Goal: Transaction & Acquisition: Purchase product/service

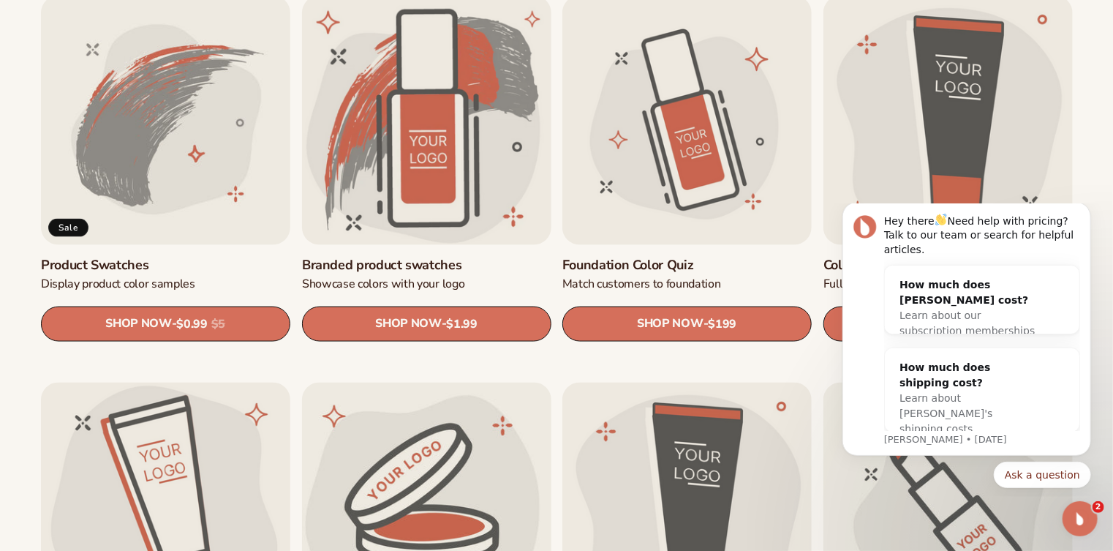
scroll to position [908, 0]
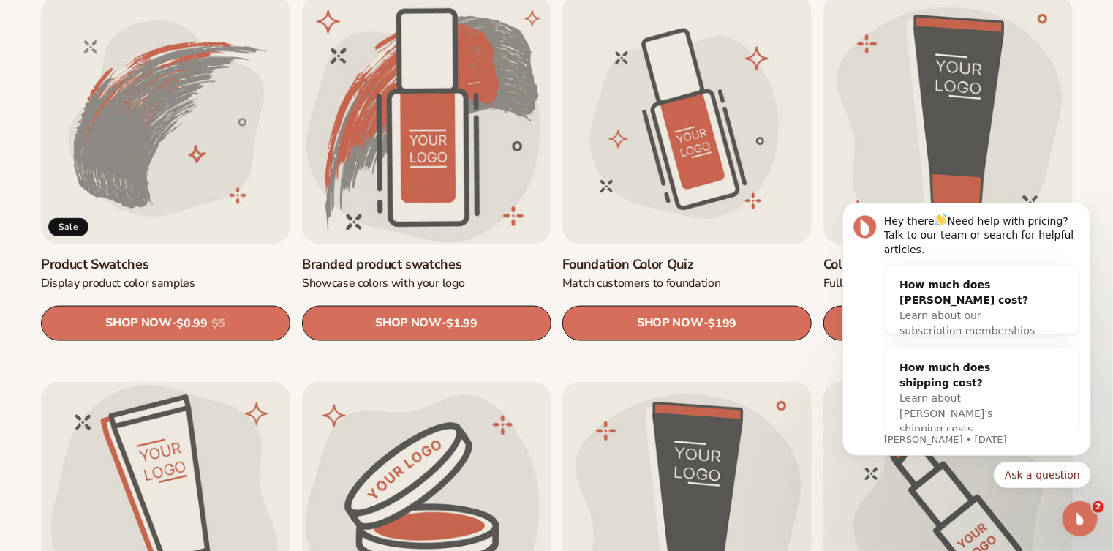
click at [174, 255] on link "Product Swatches" at bounding box center [165, 263] width 249 height 17
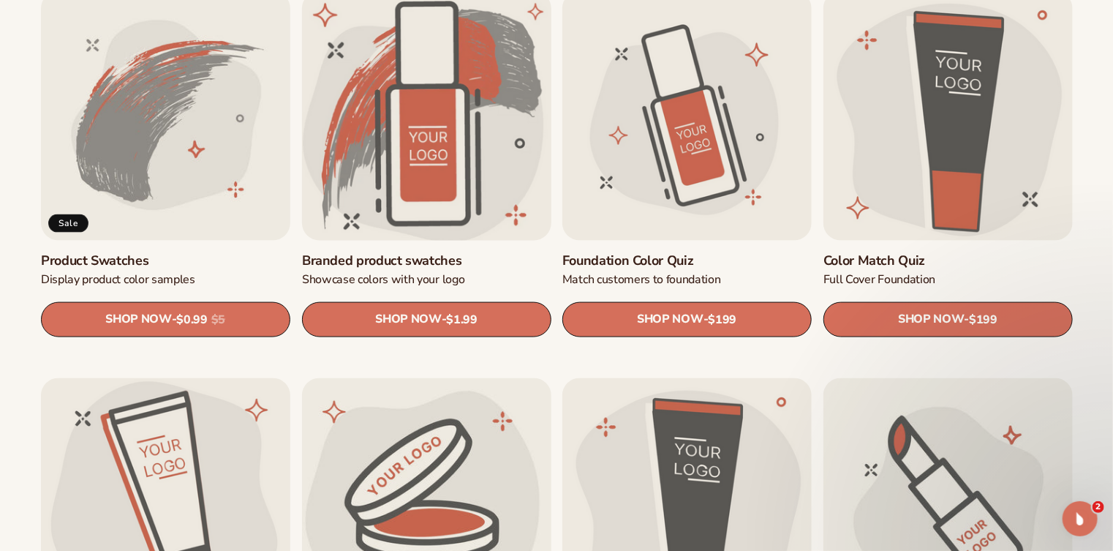
click at [433, 252] on link "Branded product swatches" at bounding box center [426, 260] width 249 height 17
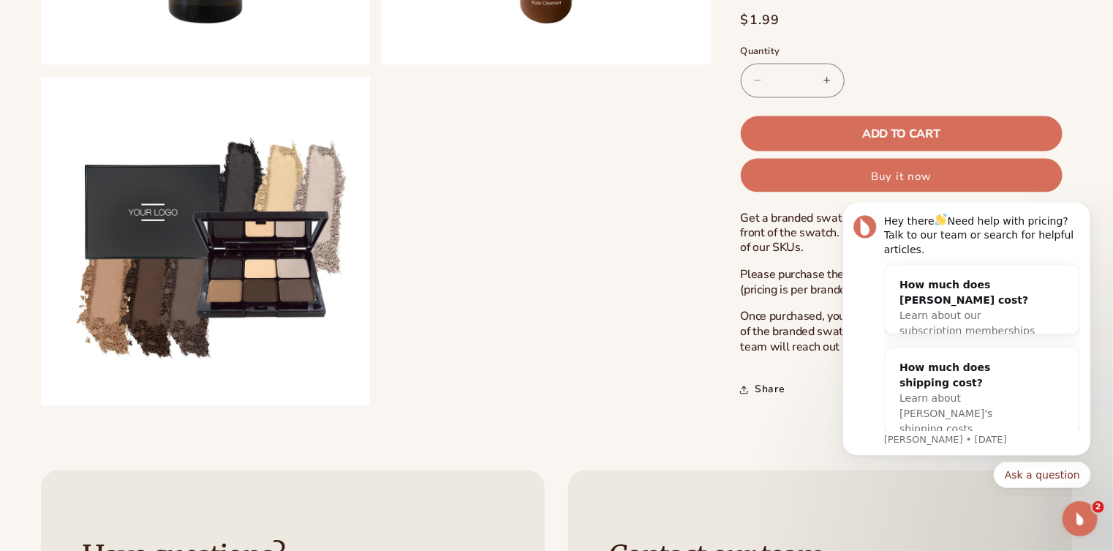
click at [923, 496] on html "Hey there Need help with pricing? Talk to our team or search for helpful articl…" at bounding box center [966, 349] width 293 height 293
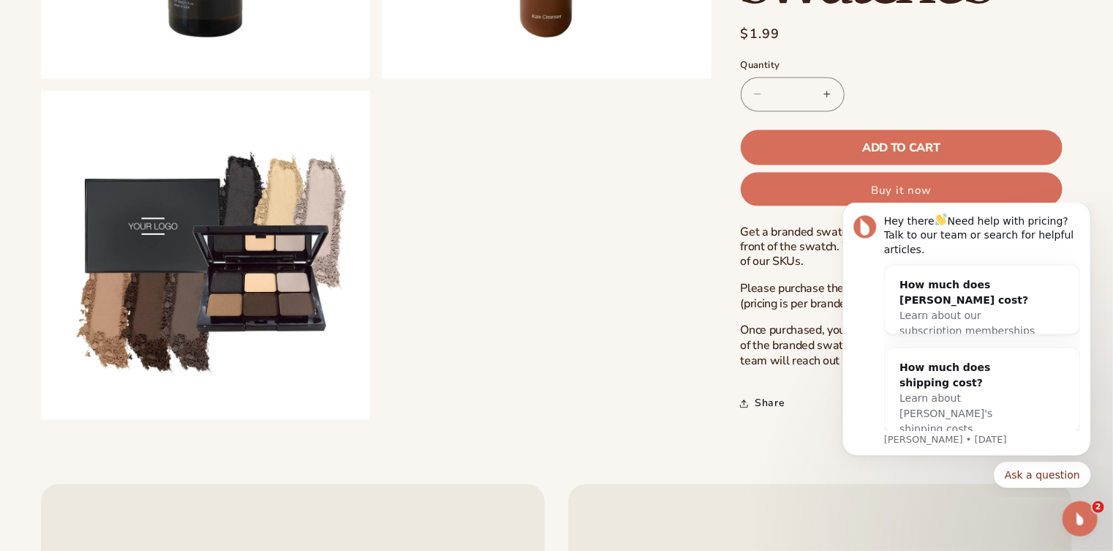
scroll to position [1238, 0]
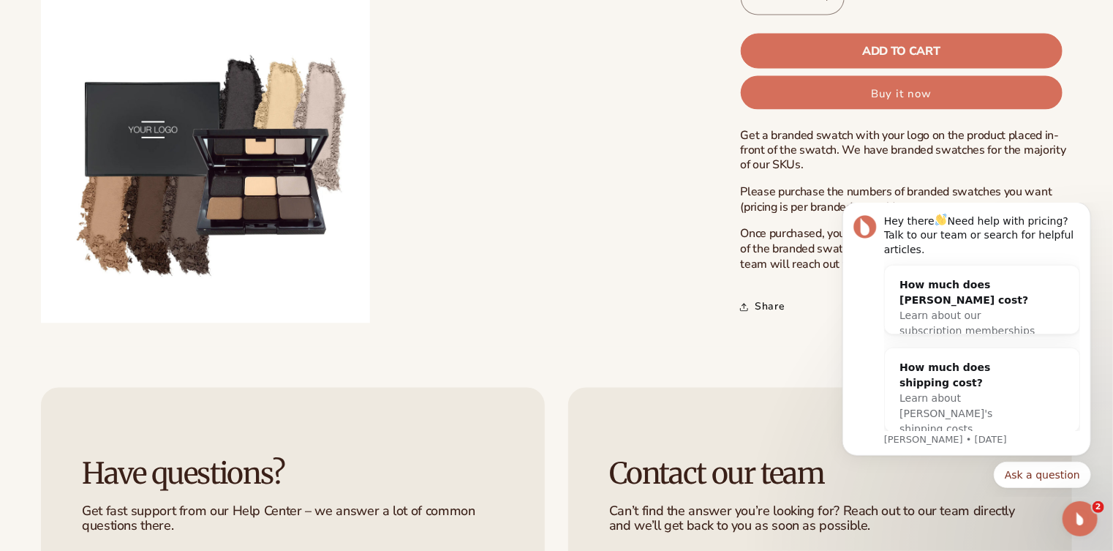
click at [835, 357] on body "Hey there Need help with pricing? Talk to our team or search for helpful articl…" at bounding box center [966, 349] width 281 height 282
drag, startPoint x: 827, startPoint y: 355, endPoint x: 828, endPoint y: 363, distance: 7.3
click at [828, 363] on body "Hey there Need help with pricing? Talk to our team or search for helpful articl…" at bounding box center [966, 349] width 281 height 282
click at [1072, 365] on div "How much does shipping cost? Learn about Blanka's shipping costs" at bounding box center [981, 397] width 195 height 100
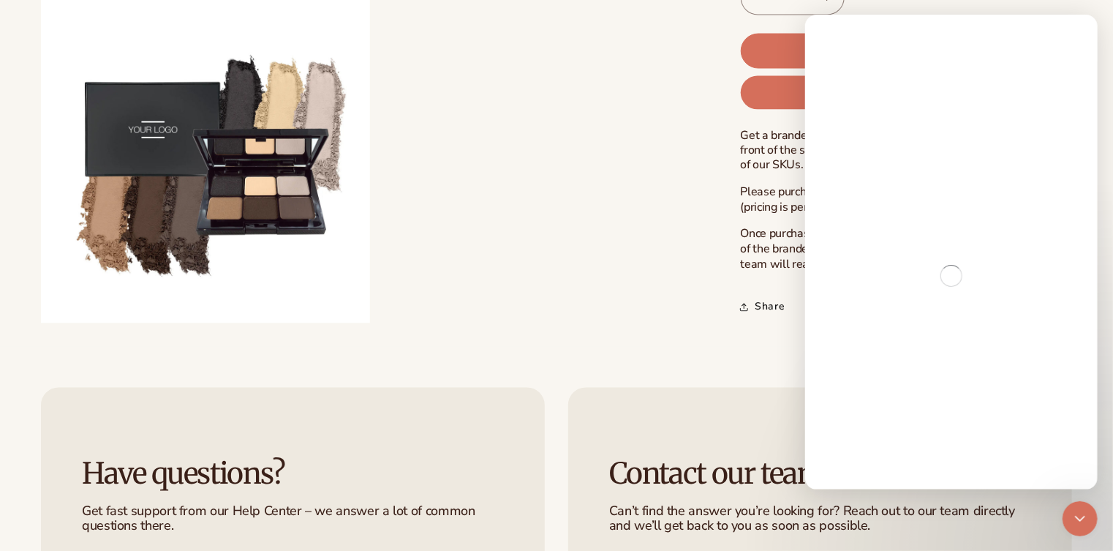
scroll to position [0, 0]
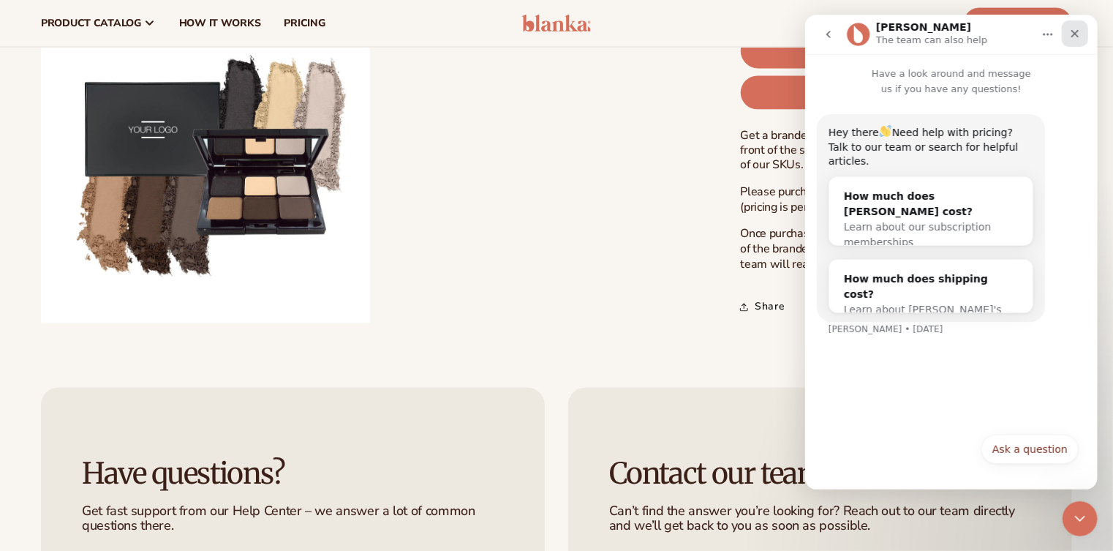
scroll to position [1073, 0]
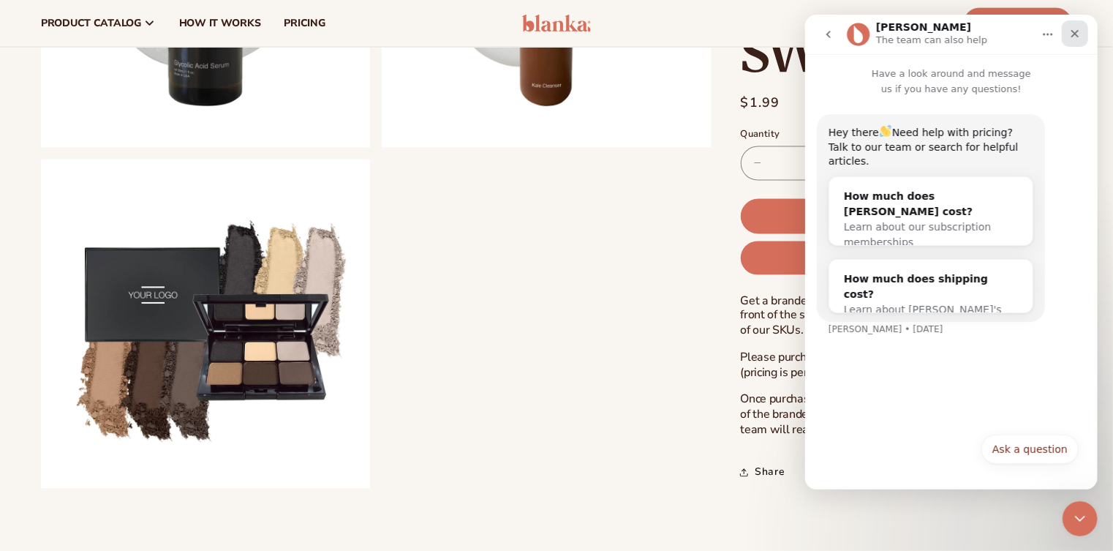
click at [1071, 32] on icon "Close" at bounding box center [1075, 34] width 8 height 8
drag, startPoint x: 267, startPoint y: 18, endPoint x: 1074, endPoint y: 32, distance: 806.7
click at [1074, 32] on div "resources connect your store" at bounding box center [844, 23] width 478 height 47
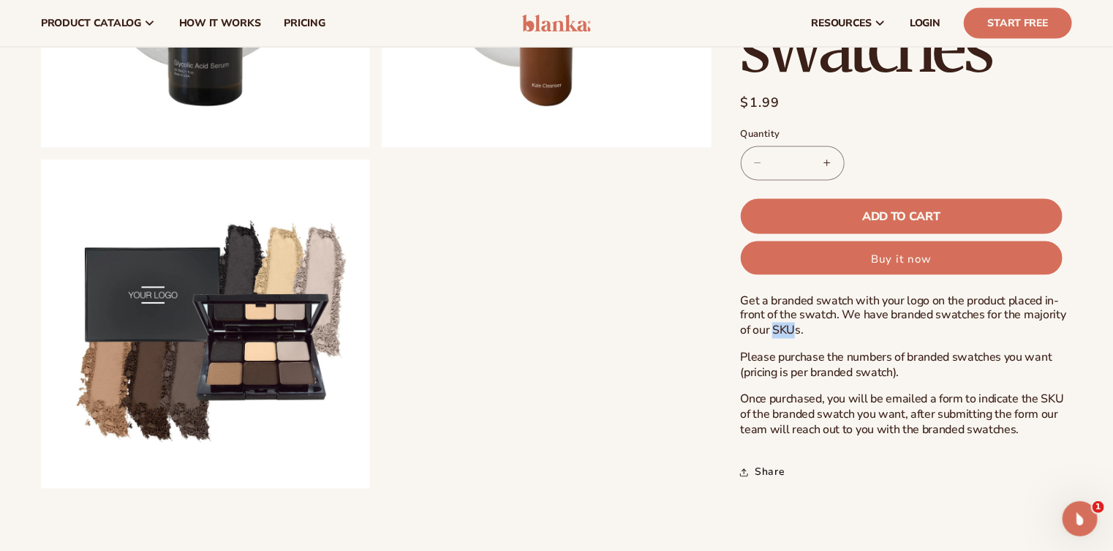
drag, startPoint x: 772, startPoint y: 328, endPoint x: 793, endPoint y: 328, distance: 21.2
click at [793, 328] on p "Get a branded swatch with your logo on the product placed in-front of the swatc…" at bounding box center [907, 315] width 332 height 45
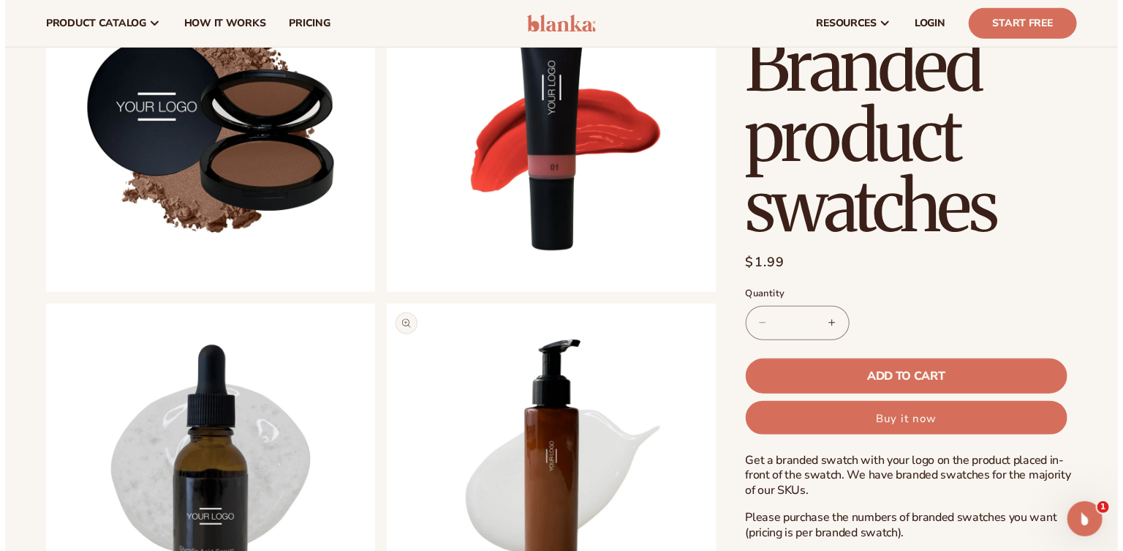
scroll to position [495, 0]
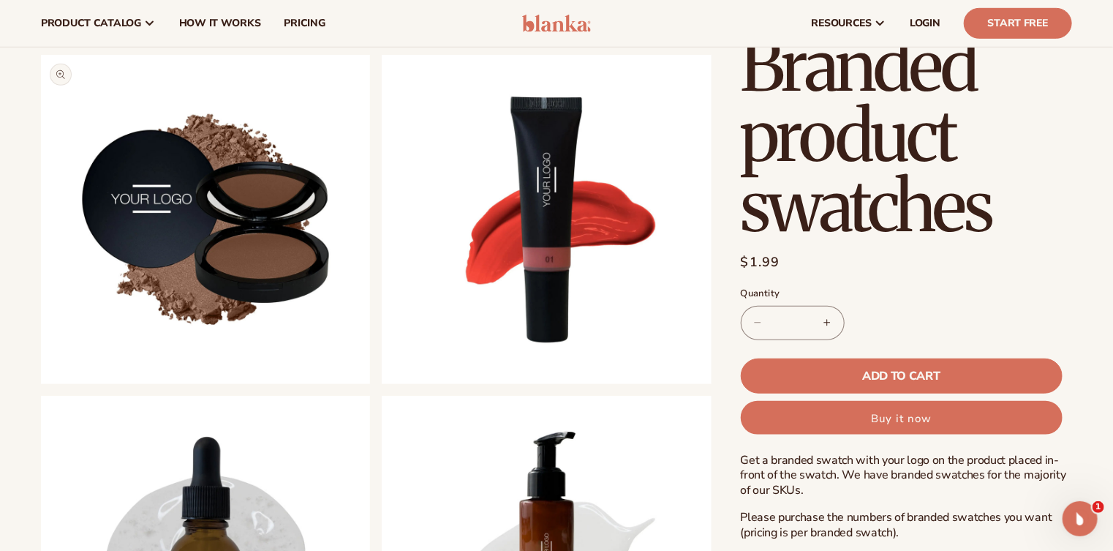
click at [41, 384] on button "Open media 2 in modal" at bounding box center [41, 384] width 0 height 0
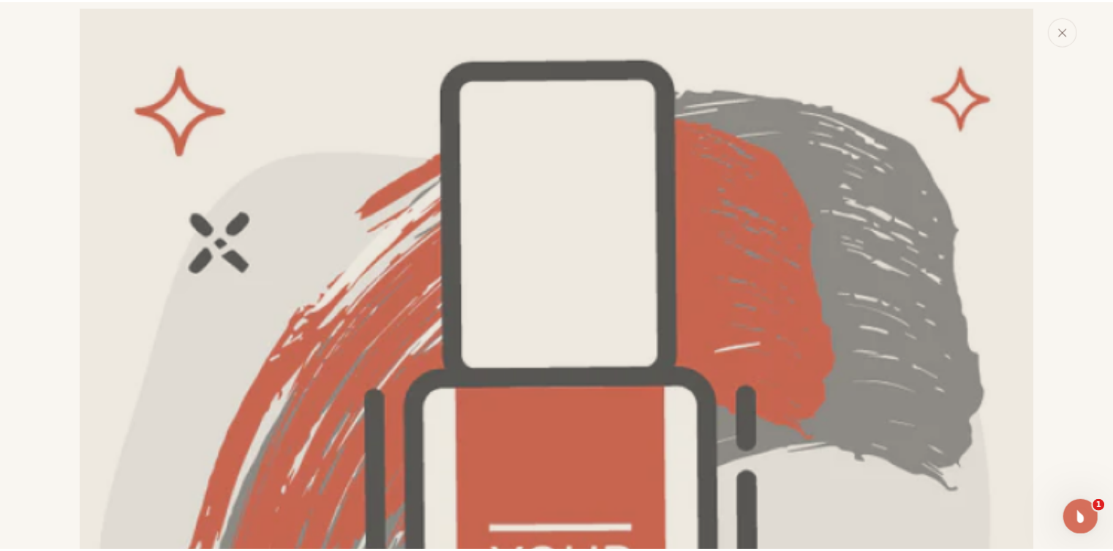
scroll to position [0, 0]
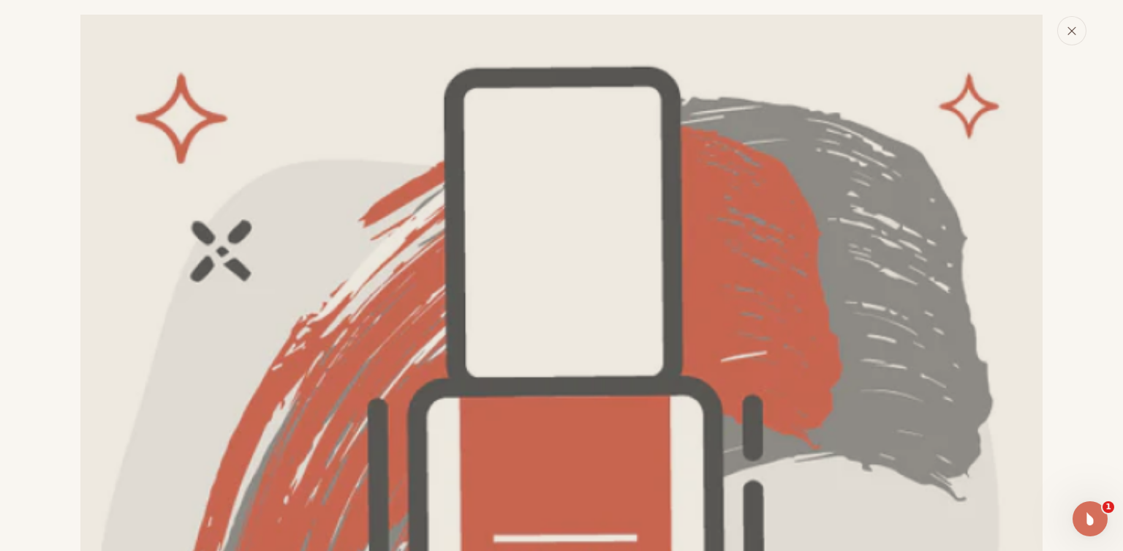
click at [1069, 29] on icon "Close" at bounding box center [1071, 30] width 7 height 7
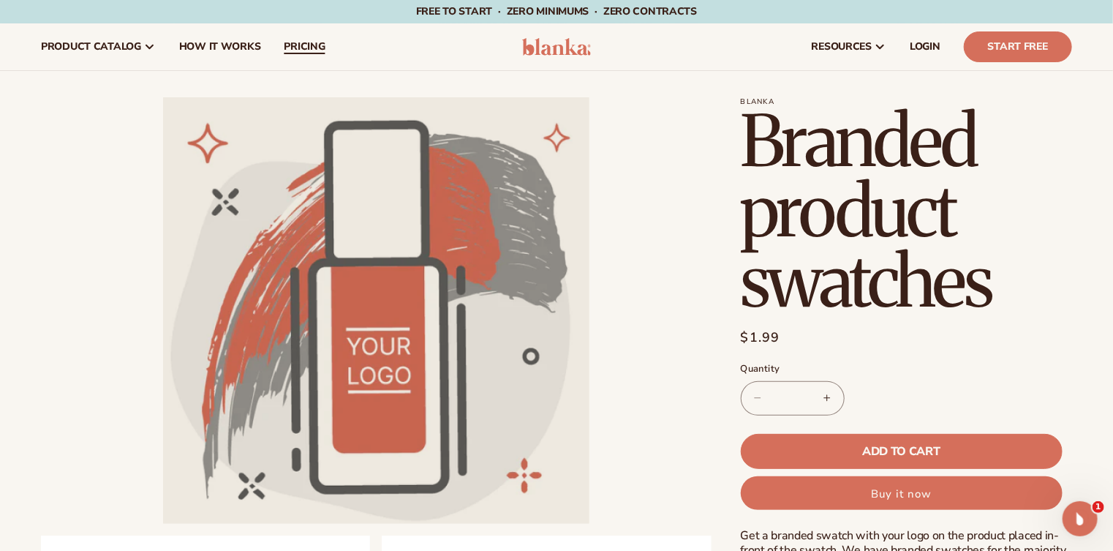
click at [294, 44] on span "pricing" at bounding box center [304, 47] width 41 height 12
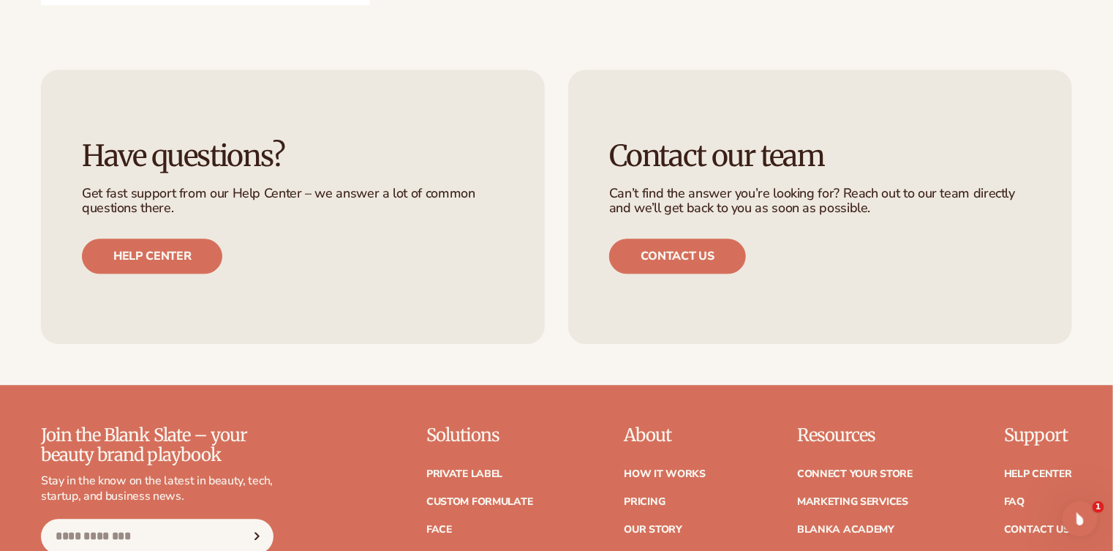
scroll to position [1569, 0]
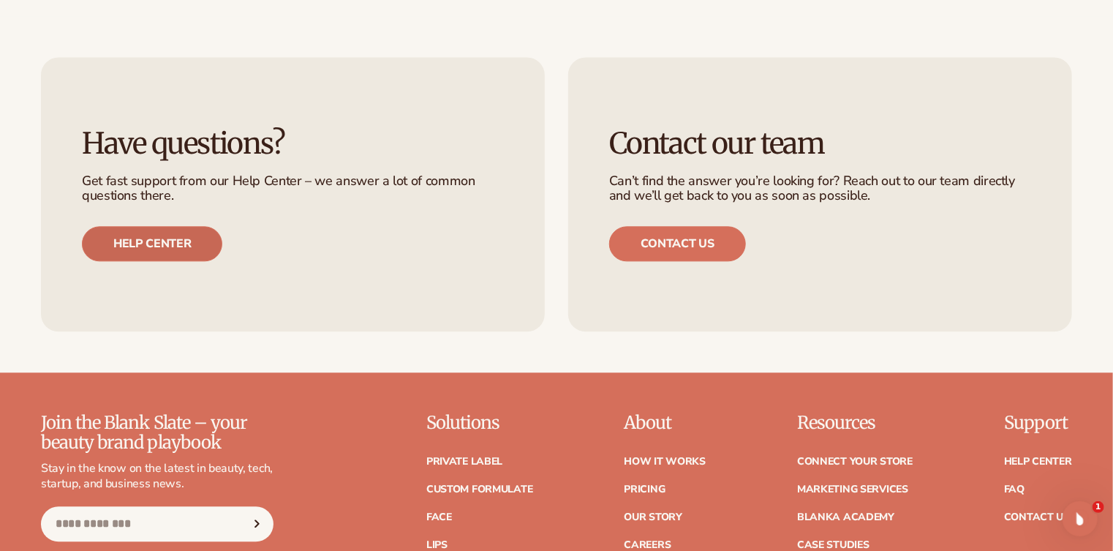
click at [165, 238] on link "Help center" at bounding box center [152, 243] width 140 height 35
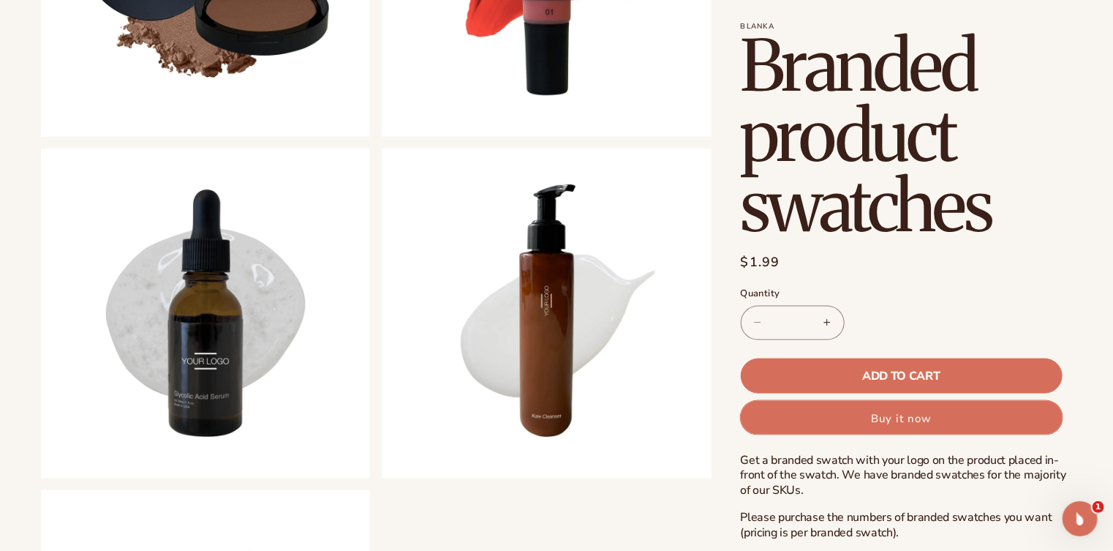
scroll to position [743, 0]
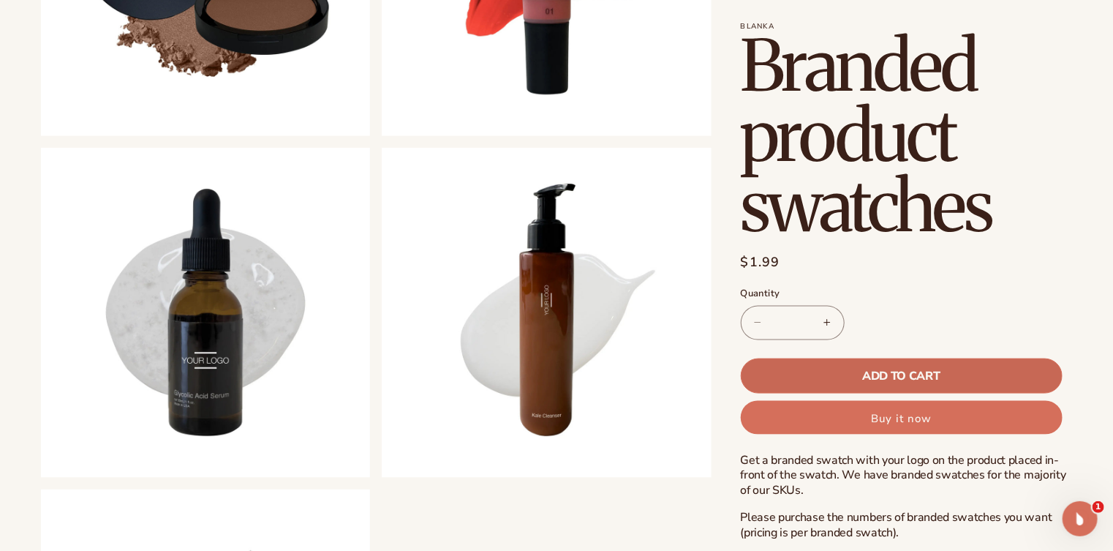
click at [899, 370] on span "Add to cart" at bounding box center [901, 376] width 78 height 12
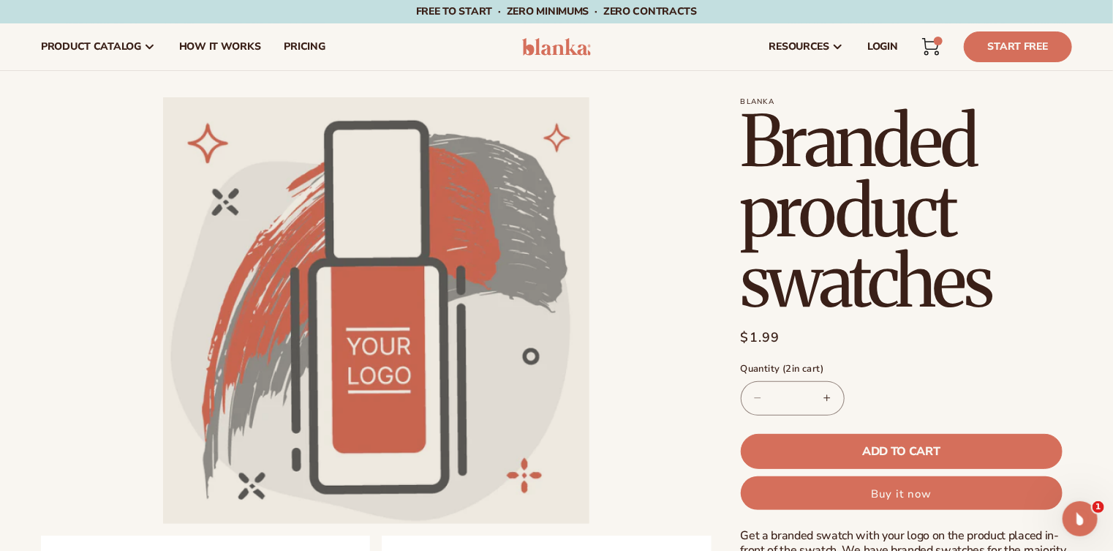
scroll to position [0, 0]
click at [933, 44] on icon at bounding box center [931, 47] width 18 height 18
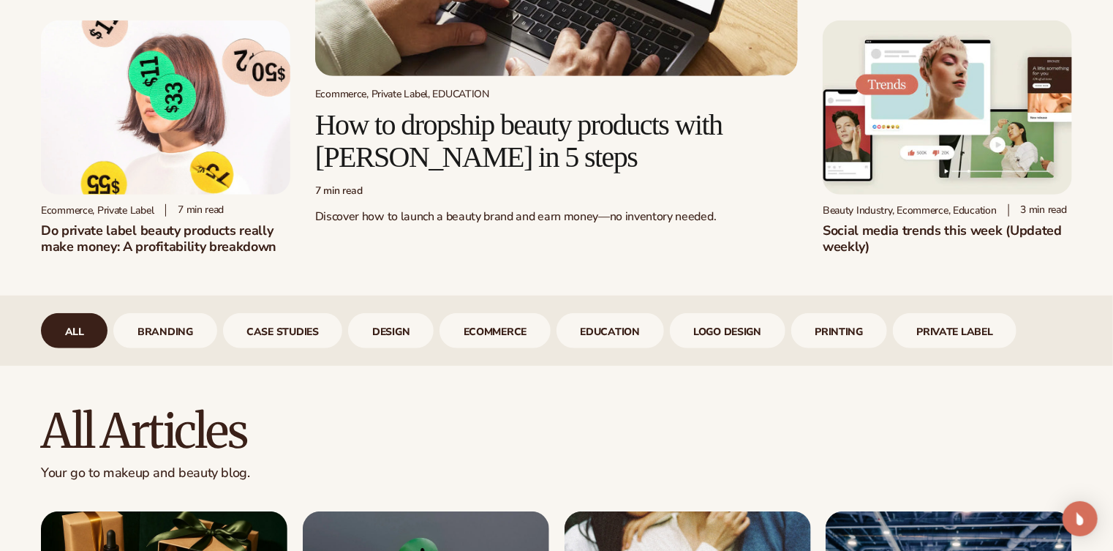
scroll to position [330, 0]
click at [940, 192] on img at bounding box center [947, 107] width 249 height 175
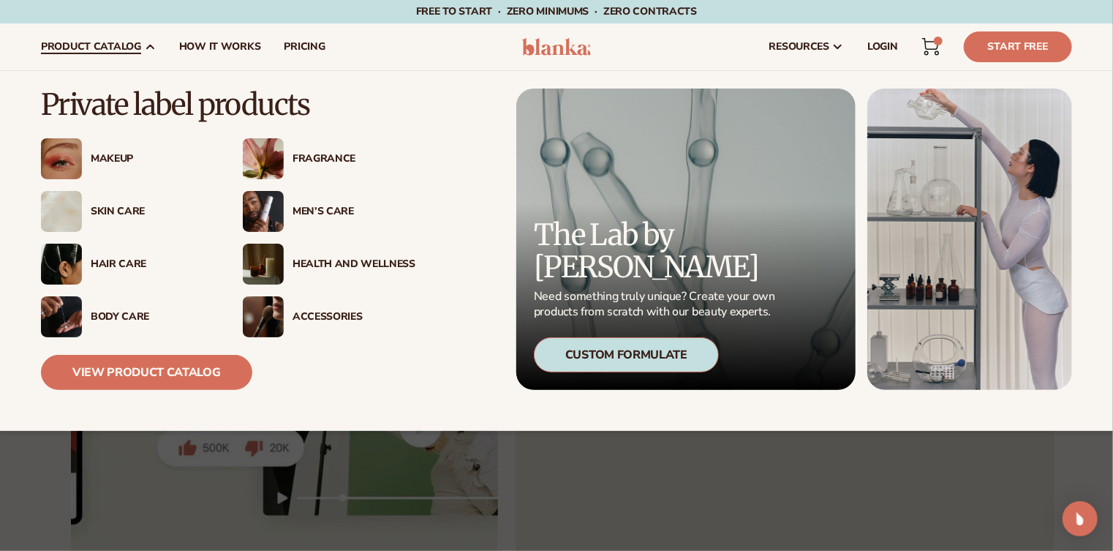
click at [83, 208] on div "Skin Care" at bounding box center [148, 211] width 132 height 12
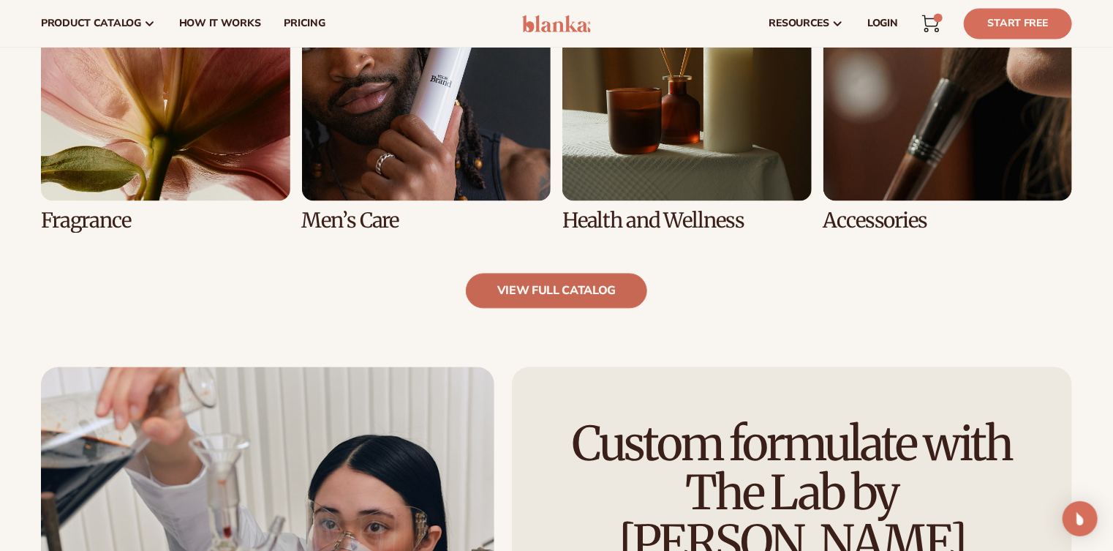
scroll to position [1403, 0]
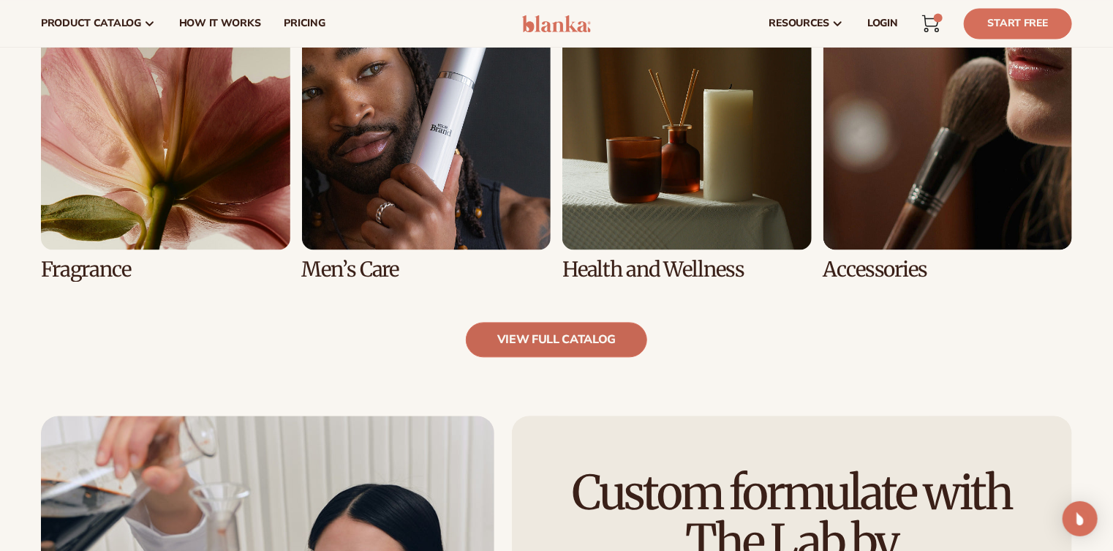
click at [553, 336] on link "view full catalog" at bounding box center [557, 339] width 182 height 35
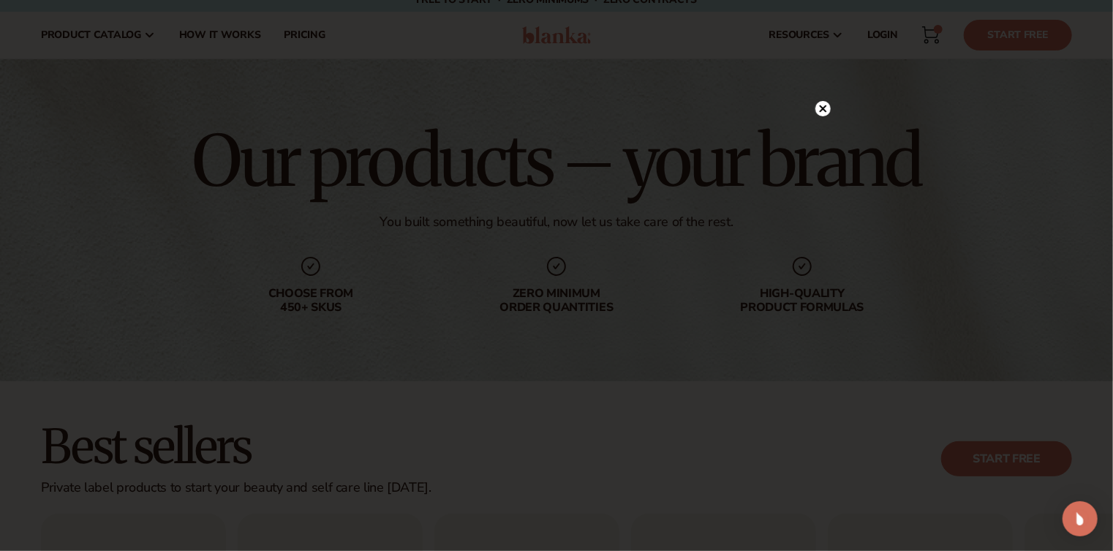
scroll to position [0, 0]
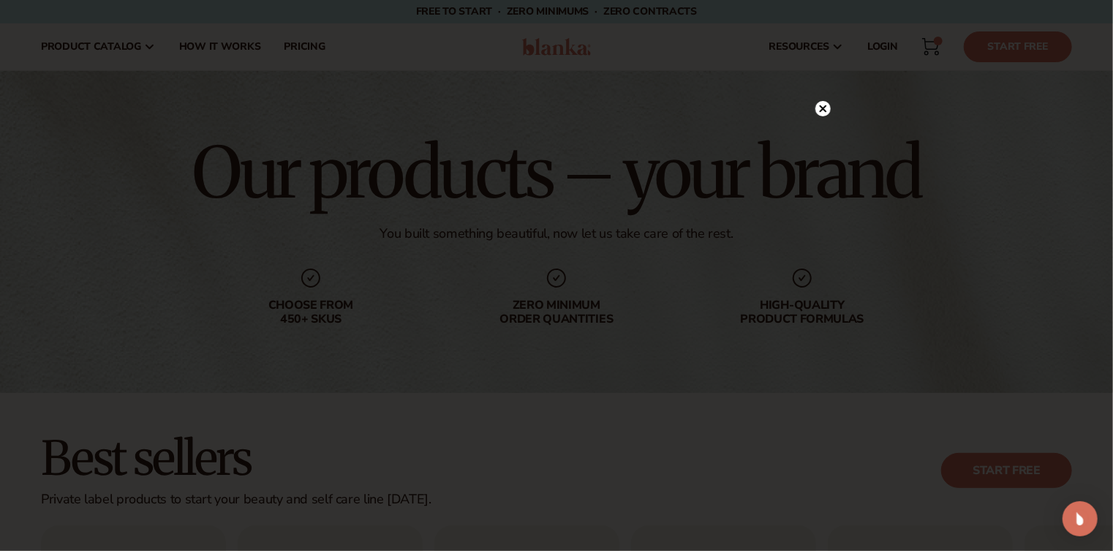
click at [820, 107] on circle at bounding box center [822, 108] width 15 height 15
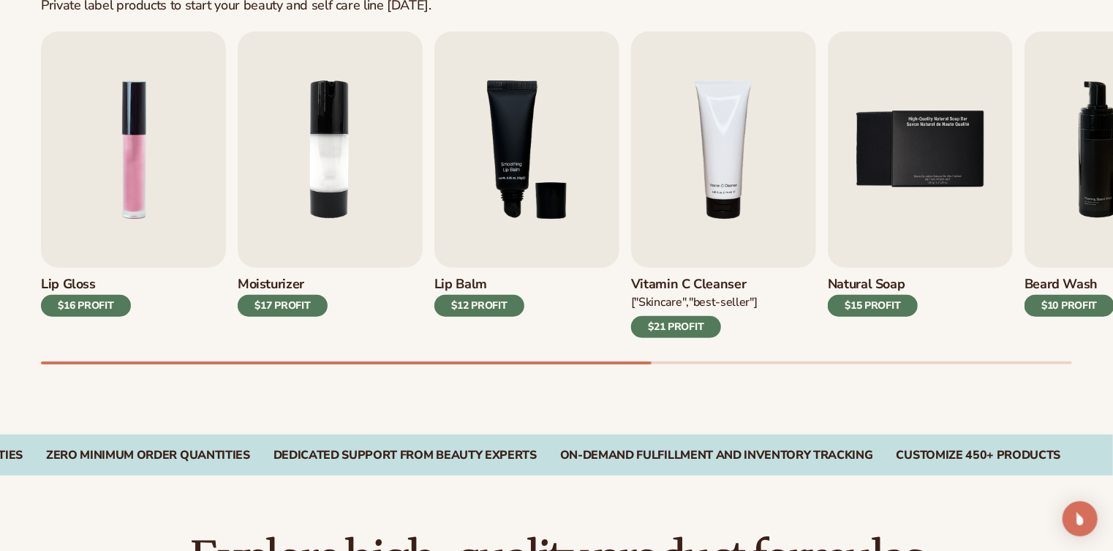
scroll to position [495, 0]
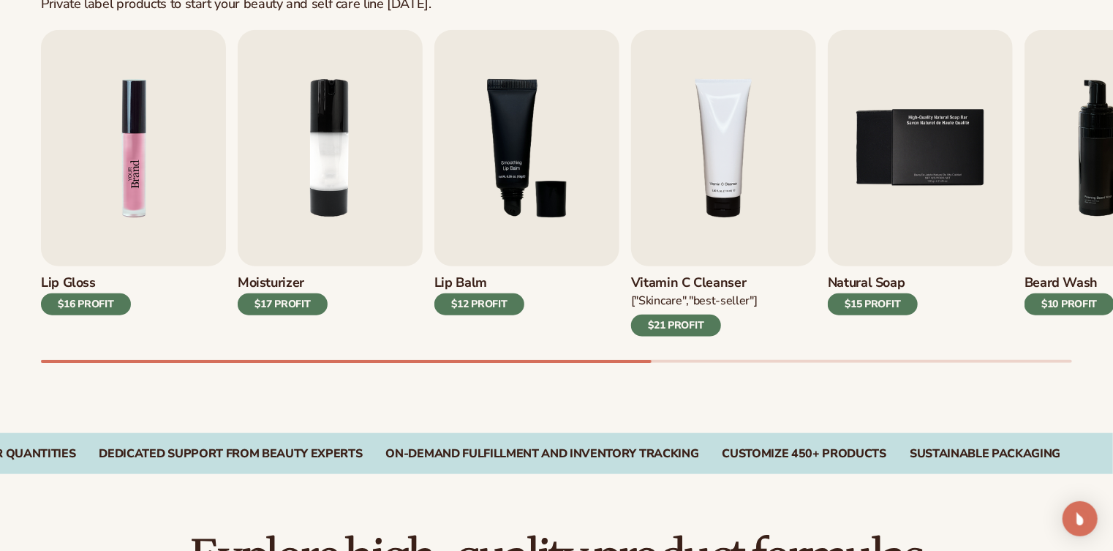
click at [138, 152] on img "1 / 9" at bounding box center [133, 148] width 185 height 236
click at [135, 181] on img "1 / 9" at bounding box center [133, 148] width 185 height 236
